Goal: Task Accomplishment & Management: Use online tool/utility

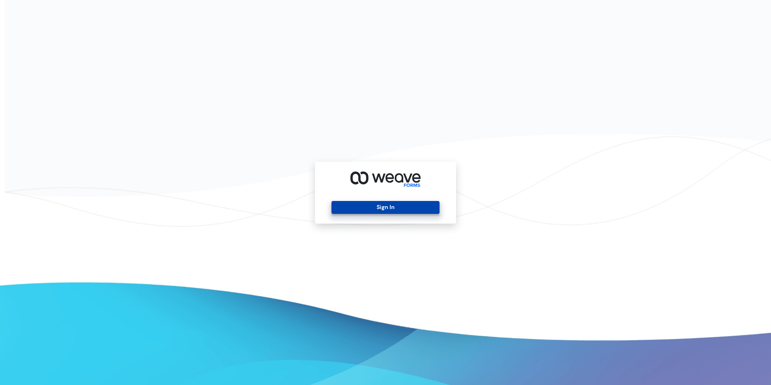
click at [366, 209] on button "Sign In" at bounding box center [385, 207] width 108 height 13
